Goal: Information Seeking & Learning: Check status

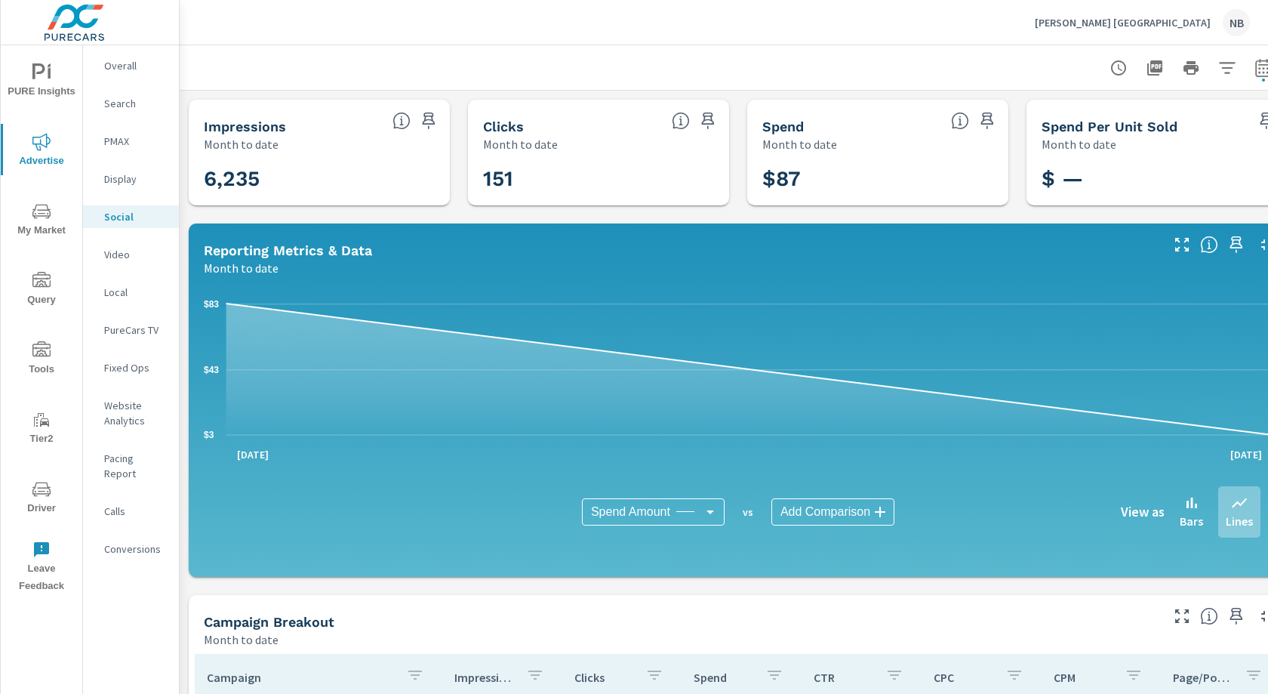
scroll to position [386, 0]
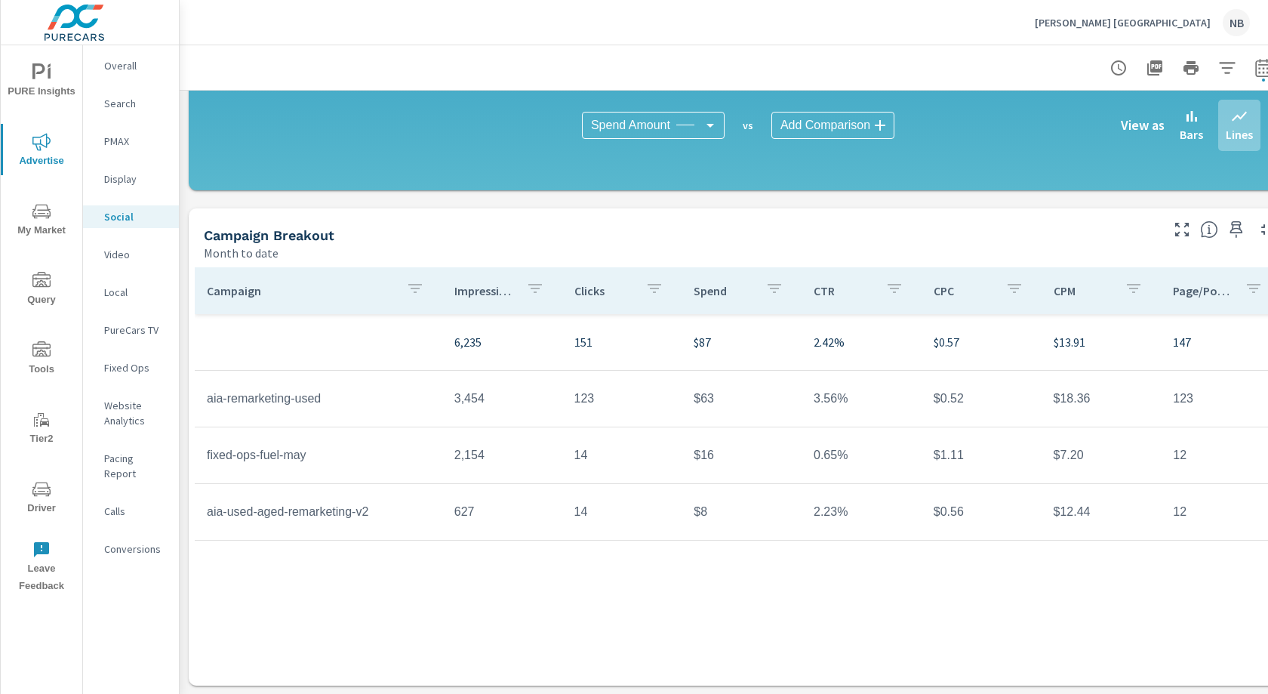
click at [1171, 28] on p "Ray Skillman Southside Auto Center" at bounding box center [1123, 23] width 176 height 14
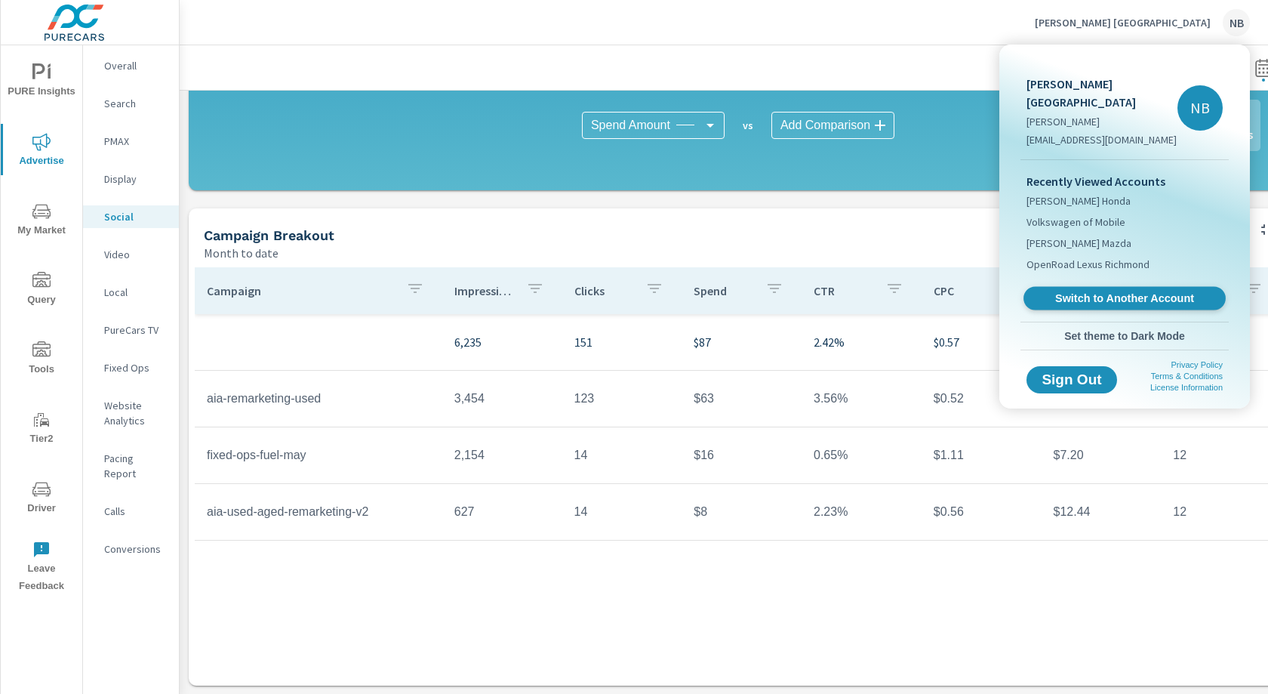
click at [1119, 297] on span "Switch to Another Account" at bounding box center [1124, 298] width 185 height 14
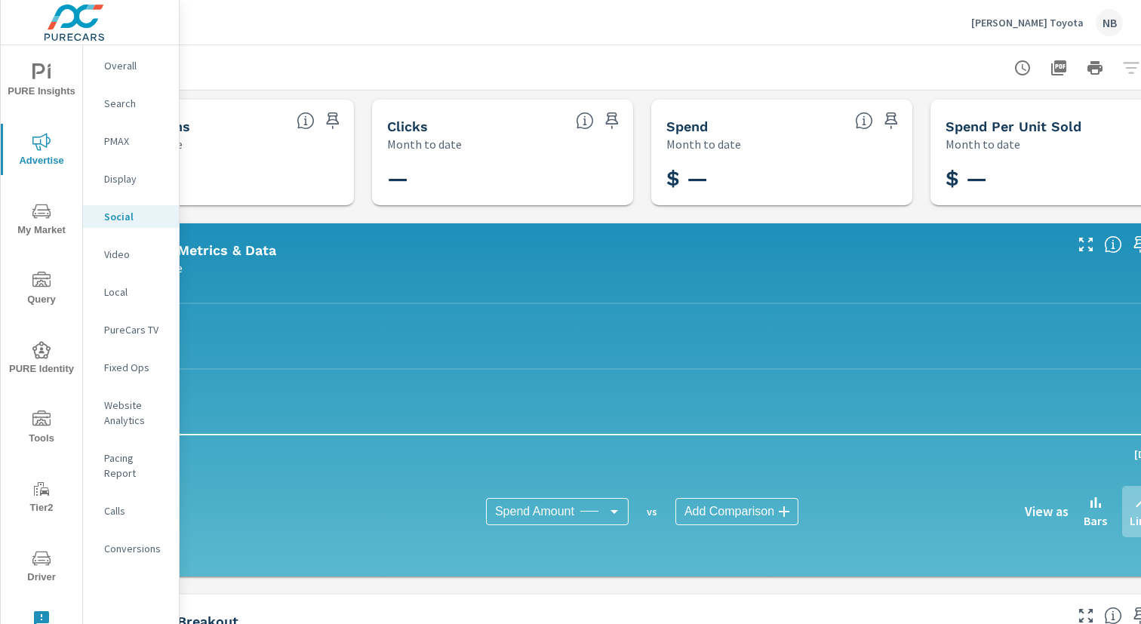
scroll to position [0, 155]
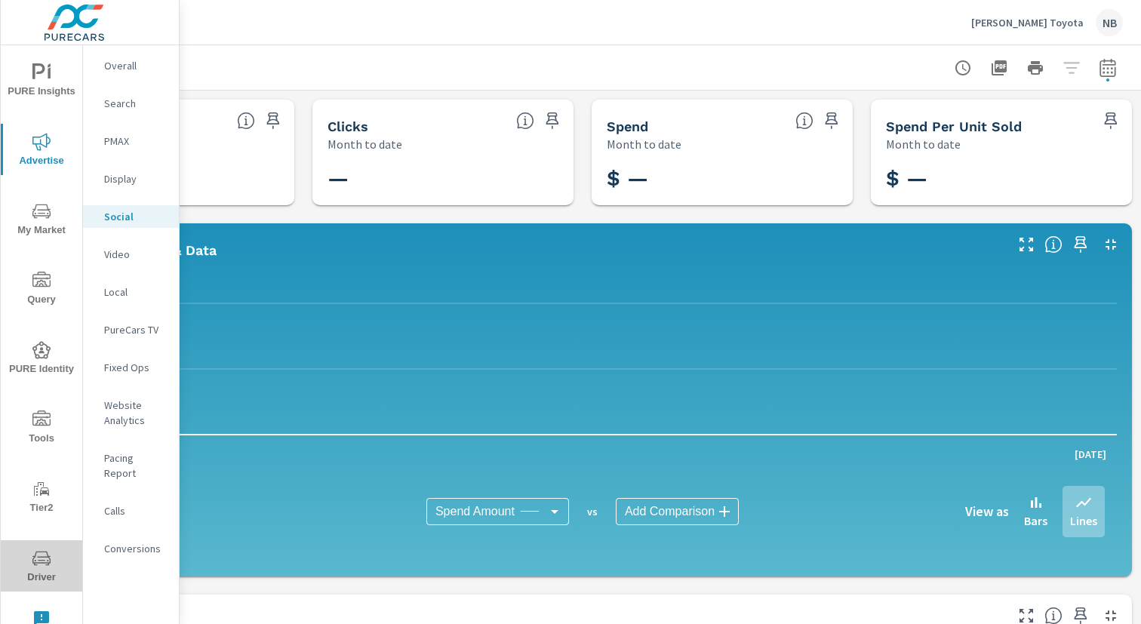
click at [36, 551] on icon "nav menu" at bounding box center [41, 558] width 18 height 14
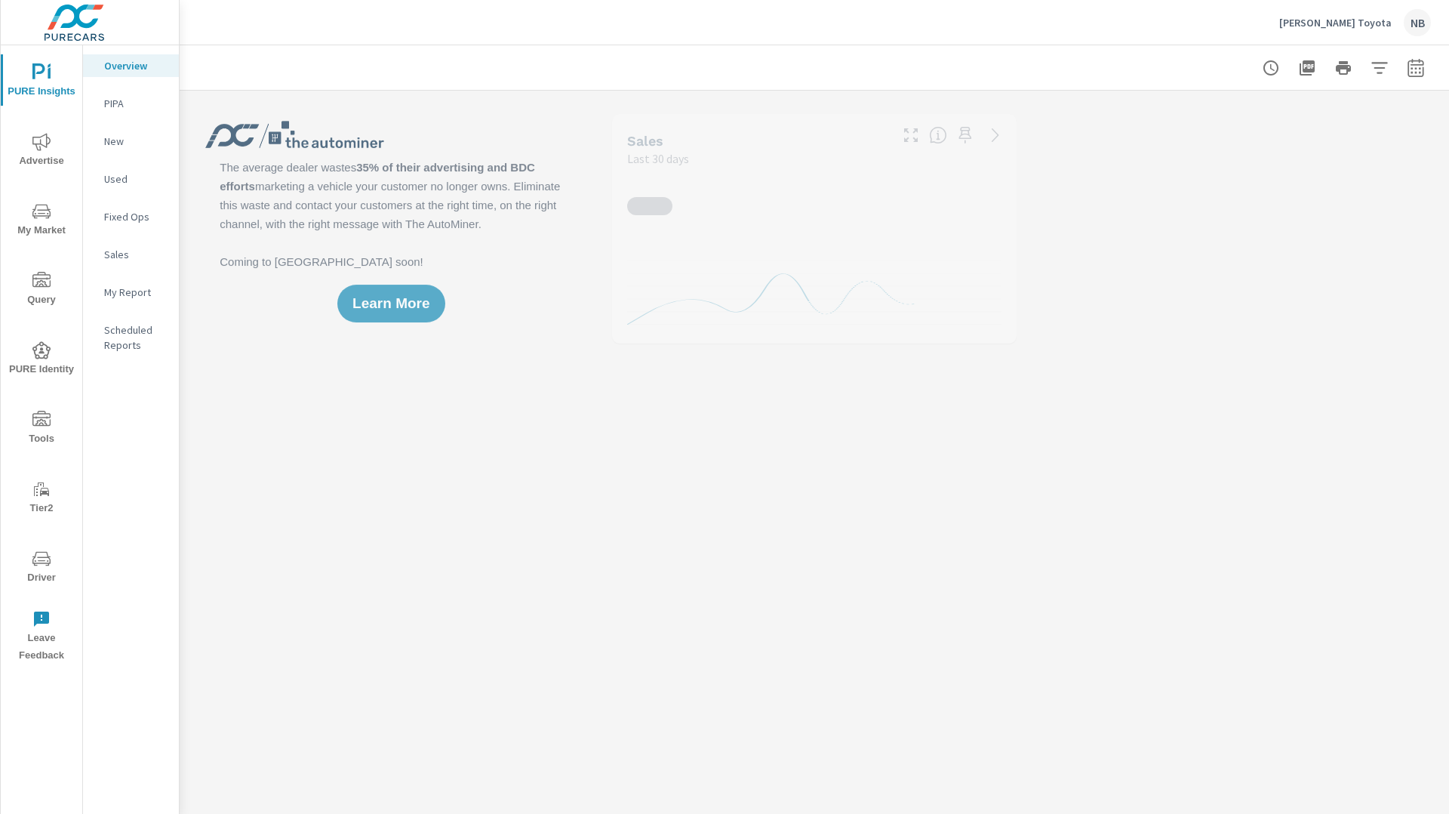
click at [913, 142] on div "Sales Last 30 days" at bounding box center [814, 140] width 405 height 53
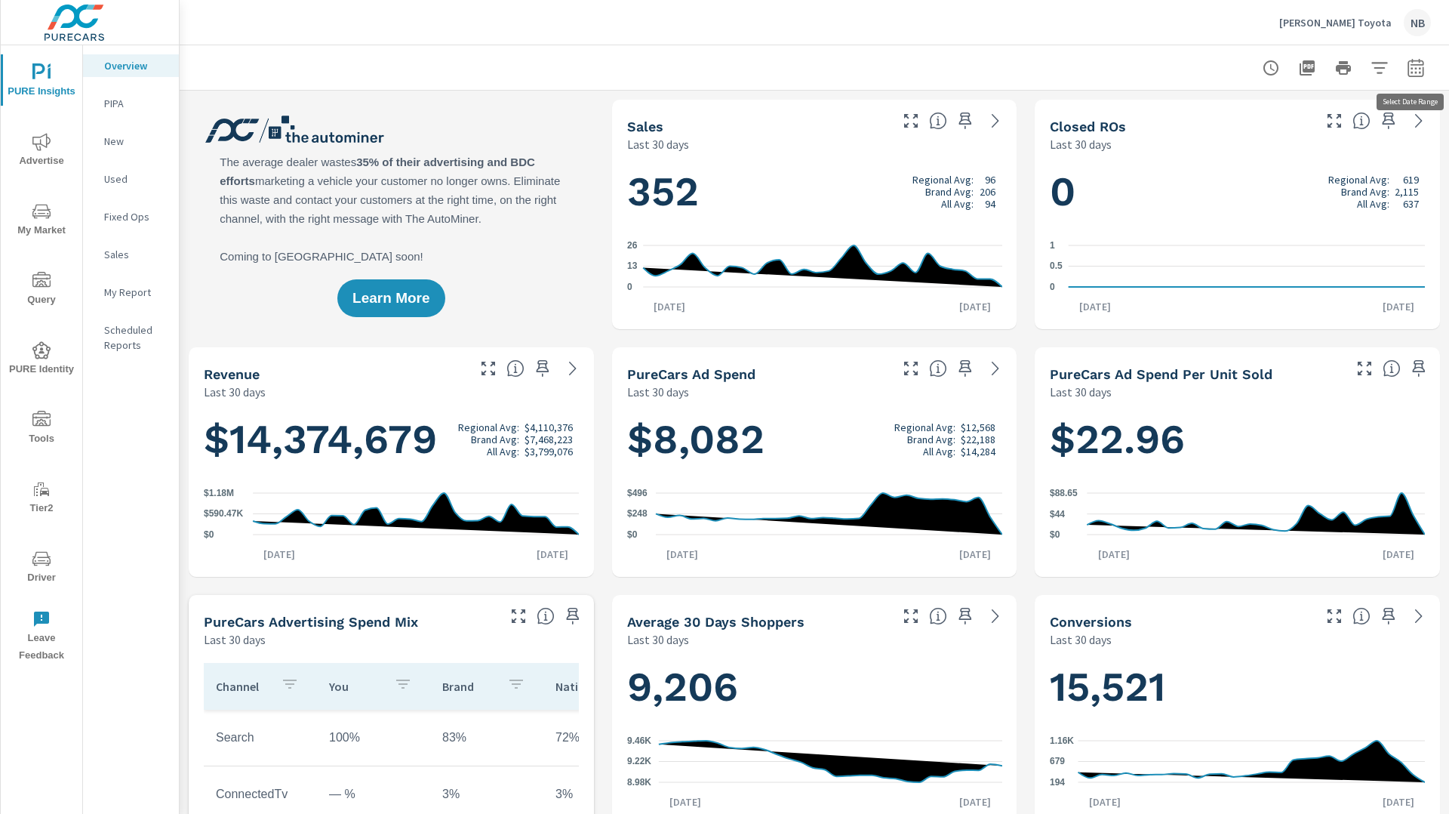
click at [1416, 68] on icon "button" at bounding box center [1416, 70] width 10 height 6
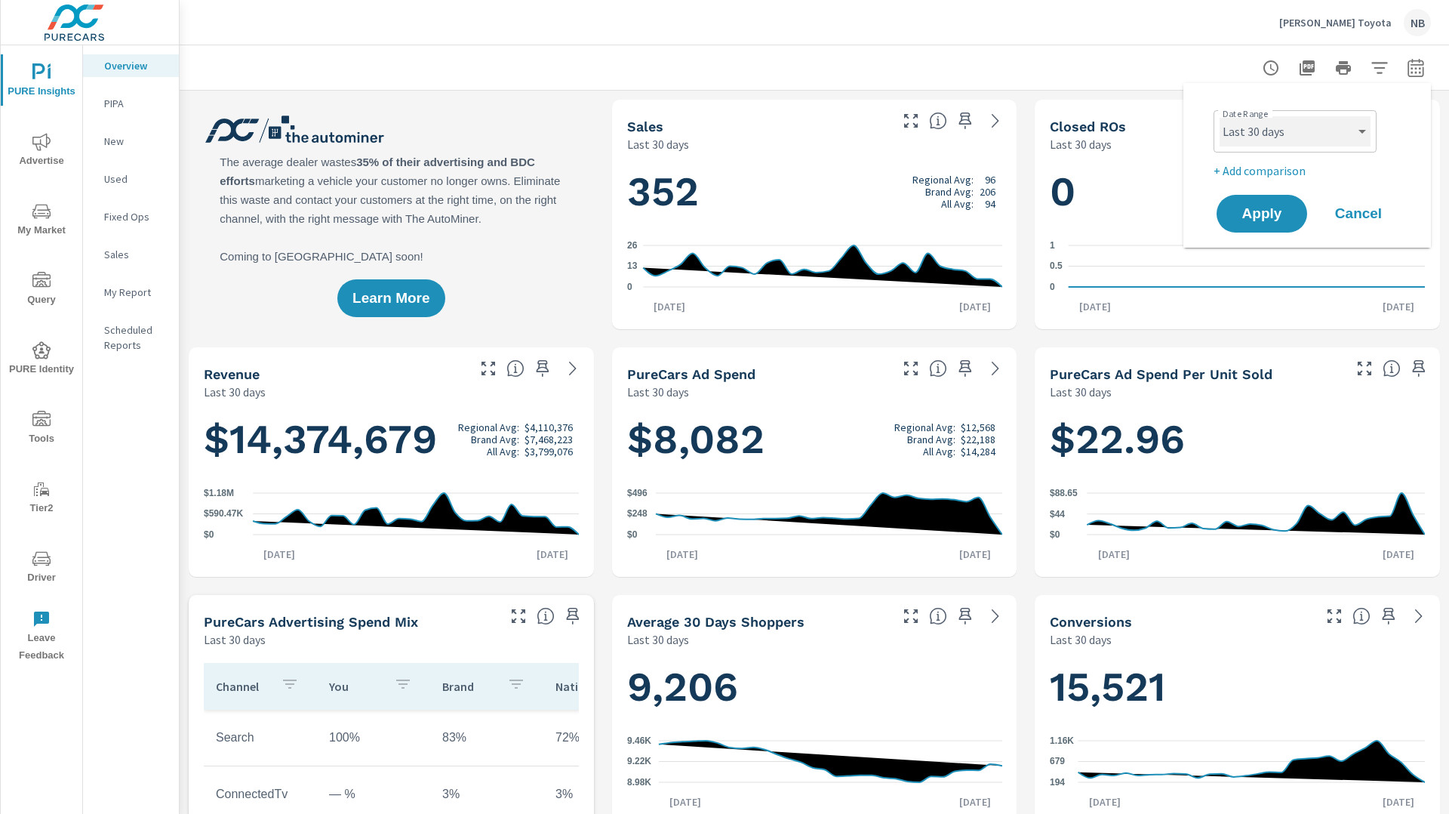
click at [1297, 130] on select "Custom [DATE] Last week Last 7 days Last 14 days Last 30 days Last 45 days Last…" at bounding box center [1295, 131] width 151 height 30
click at [1220, 116] on select "Custom [DATE] Last week Last 7 days Last 14 days Last 30 days Last 45 days Last…" at bounding box center [1295, 131] width 151 height 30
select select "Last month"
click at [1280, 221] on span "Apply" at bounding box center [1262, 214] width 62 height 14
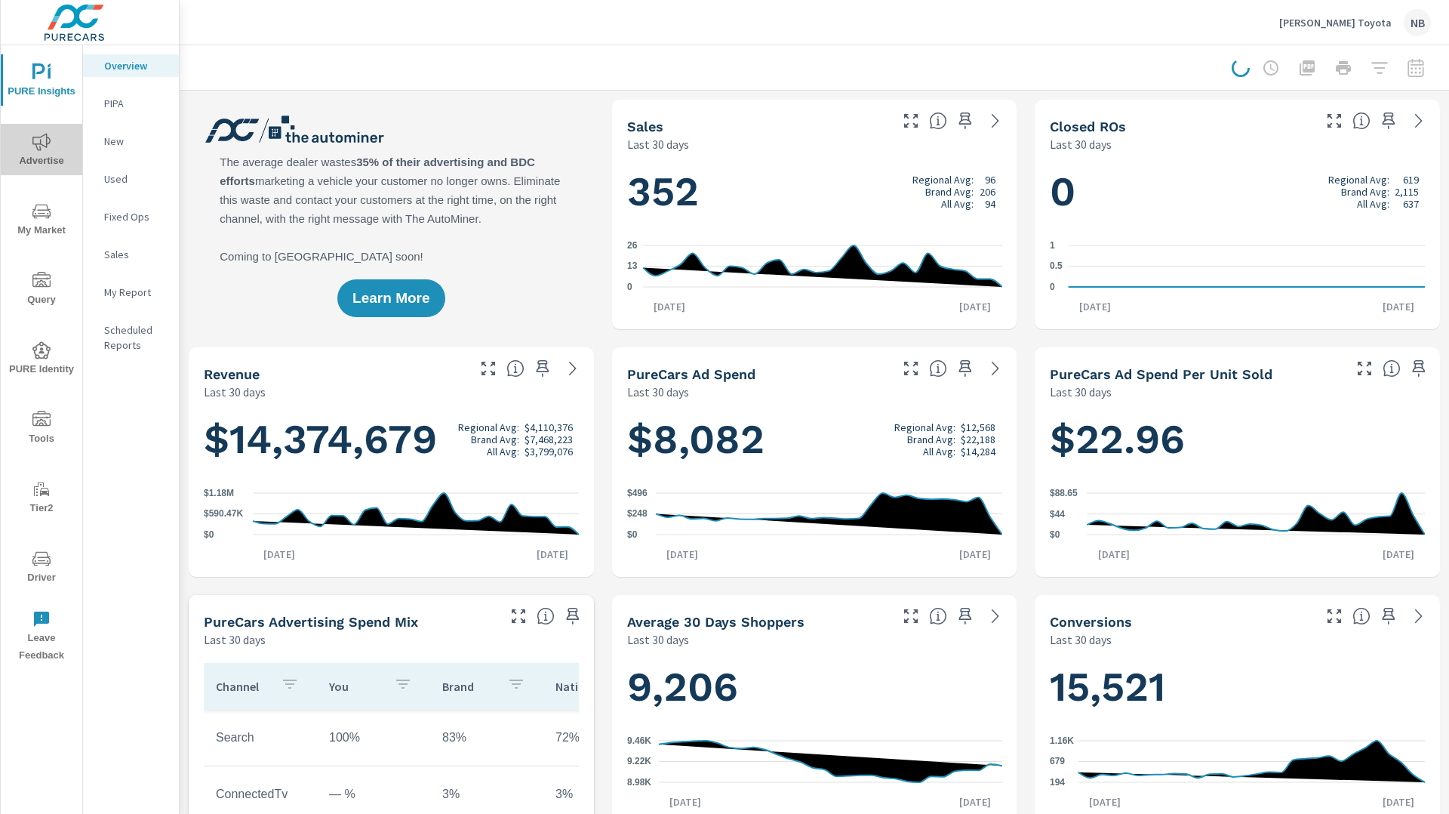
click at [43, 144] on icon "nav menu" at bounding box center [41, 142] width 18 height 18
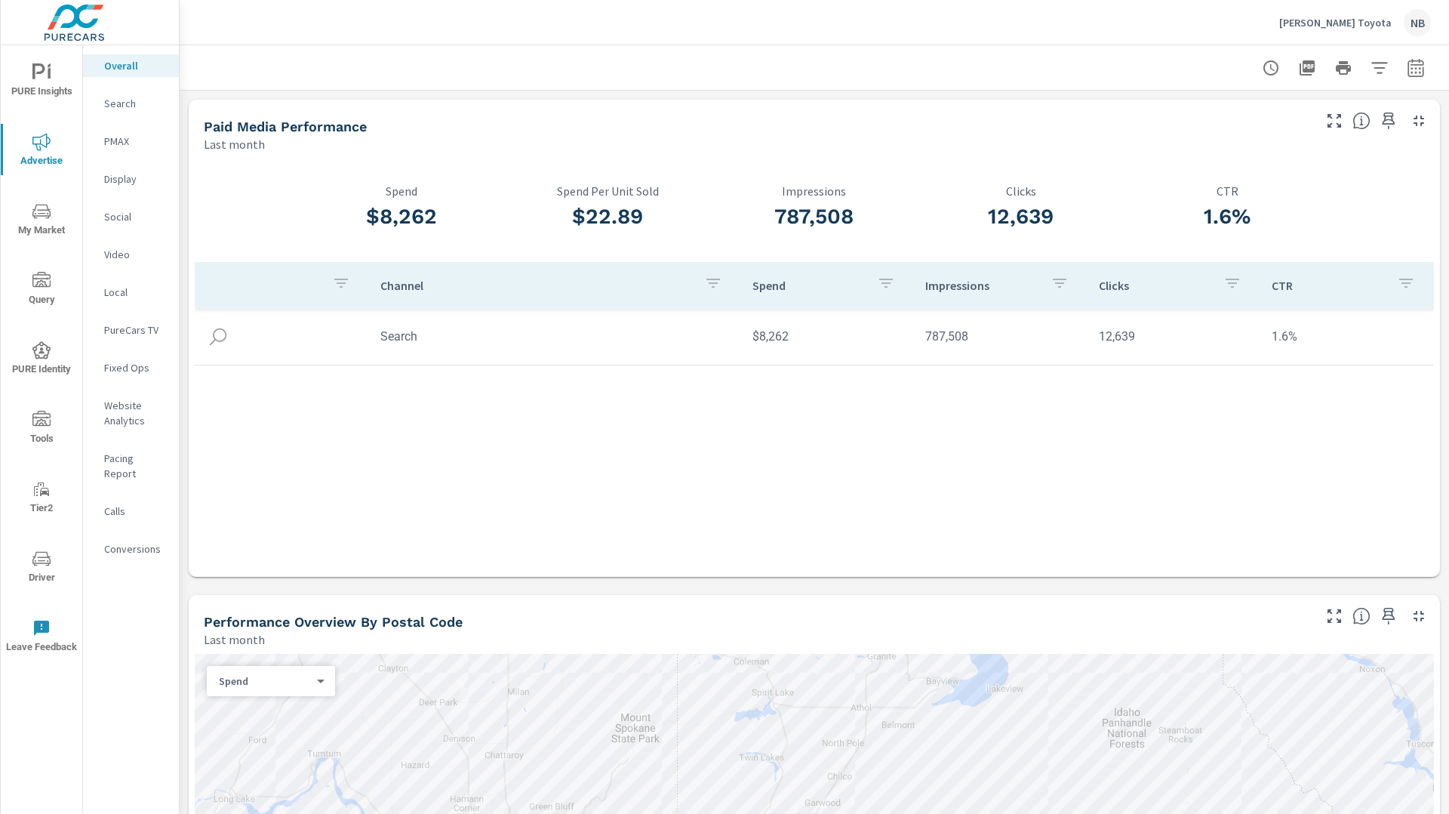
click at [120, 137] on p "PMAX" at bounding box center [135, 141] width 63 height 15
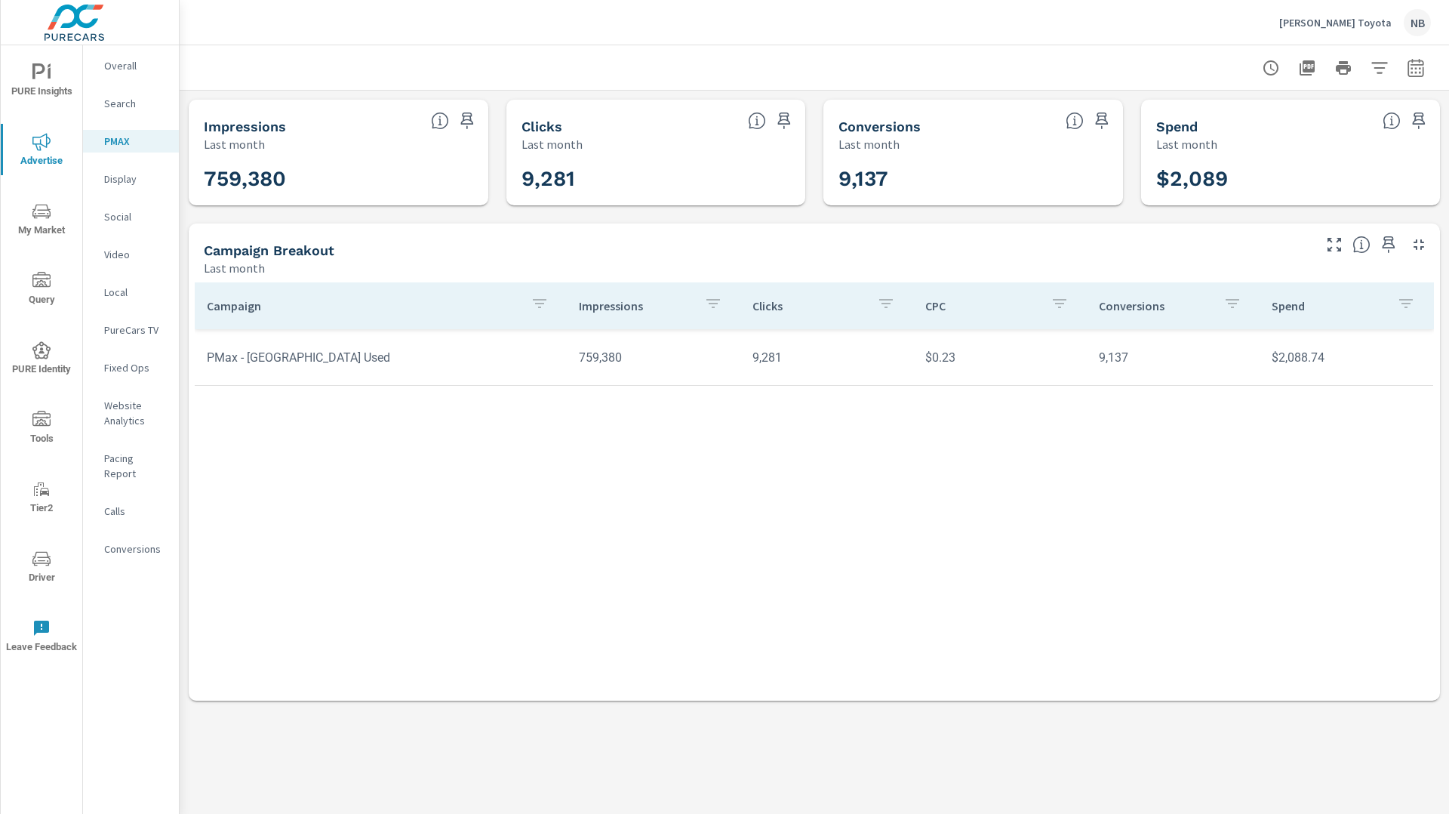
click at [112, 99] on p "Search" at bounding box center [135, 103] width 63 height 15
